Goal: Connect with others: Establish contact or relationships with other users

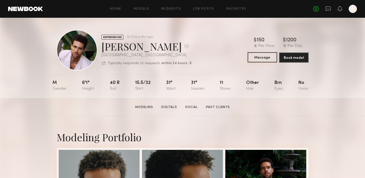
click at [271, 57] on button "Message" at bounding box center [262, 57] width 29 height 10
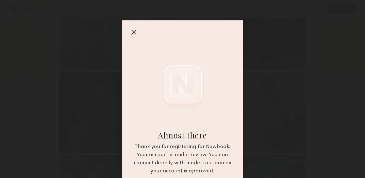
click at [136, 33] on div at bounding box center [134, 32] width 8 height 8
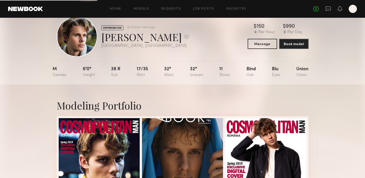
scroll to position [16, 0]
